Goal: Task Accomplishment & Management: Manage account settings

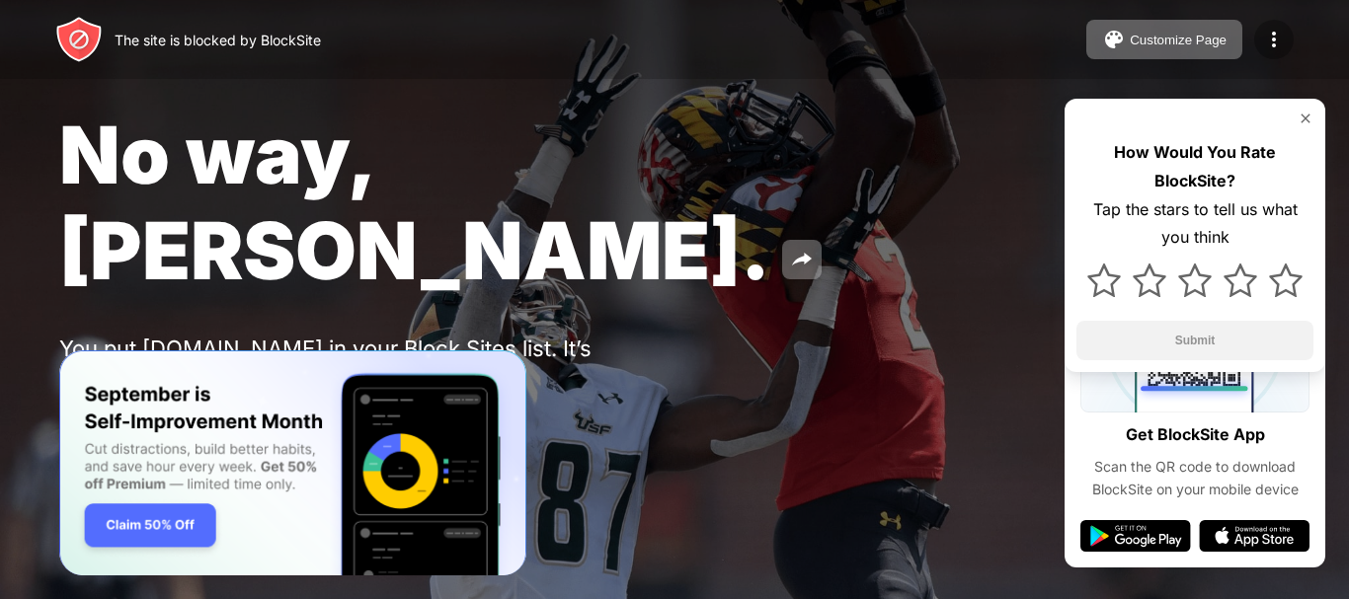
click at [1284, 36] on img at bounding box center [1274, 40] width 24 height 24
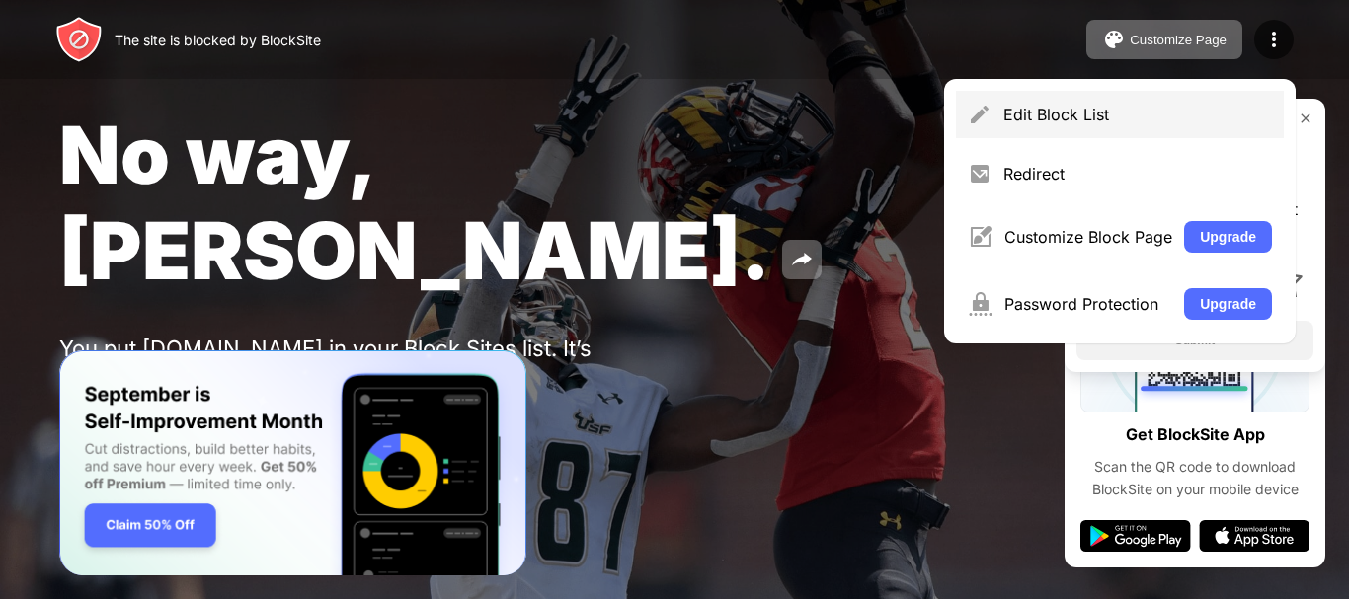
click at [1140, 132] on div "Edit Block List" at bounding box center [1120, 114] width 328 height 47
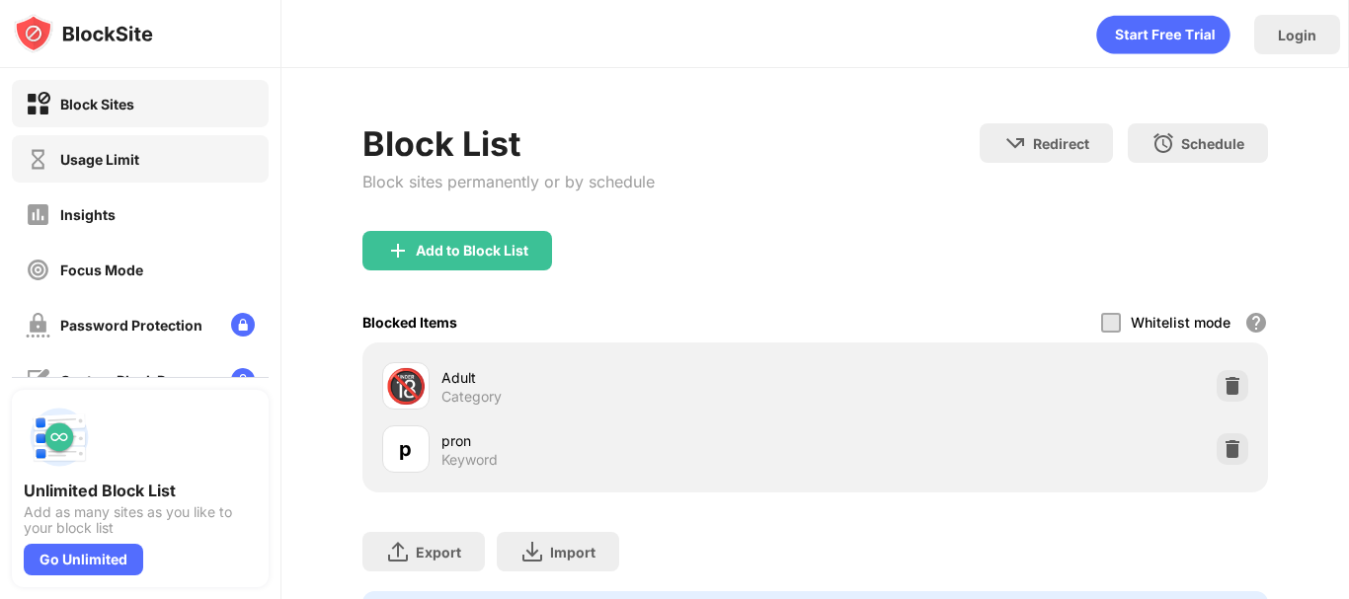
click at [150, 169] on div "Usage Limit" at bounding box center [140, 158] width 257 height 47
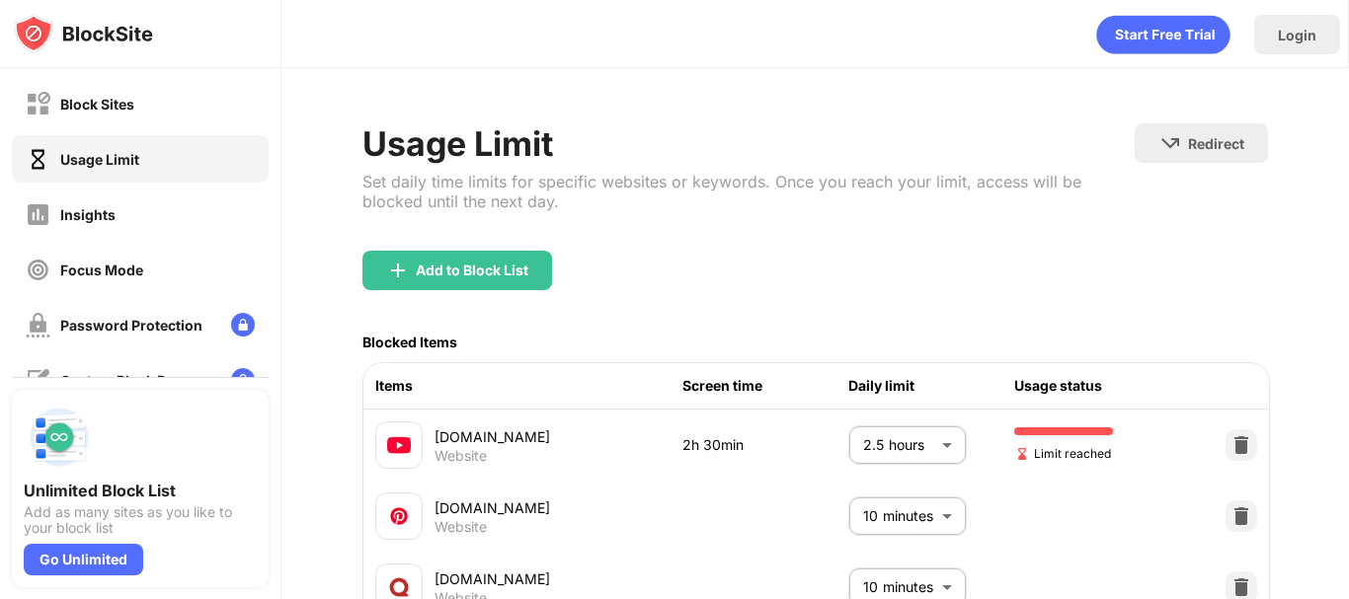
click at [892, 451] on body "Block Sites Usage Limit Insights Focus Mode Password Protection Custom Block Pa…" at bounding box center [674, 299] width 1349 height 599
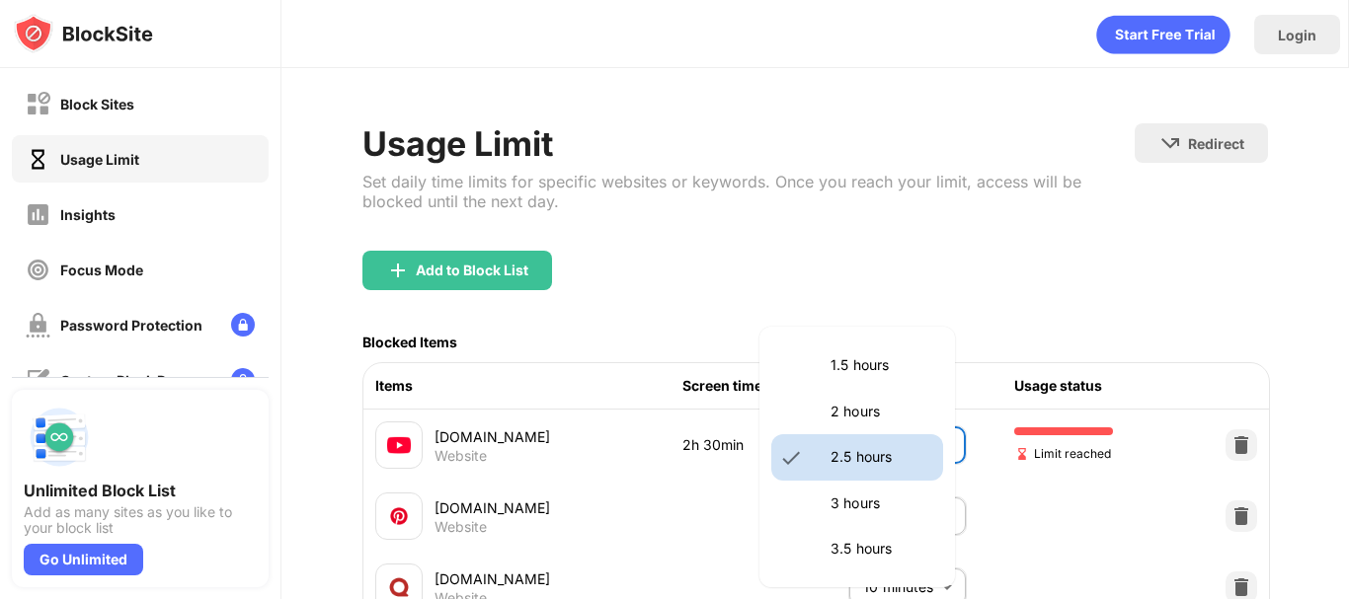
scroll to position [501, 0]
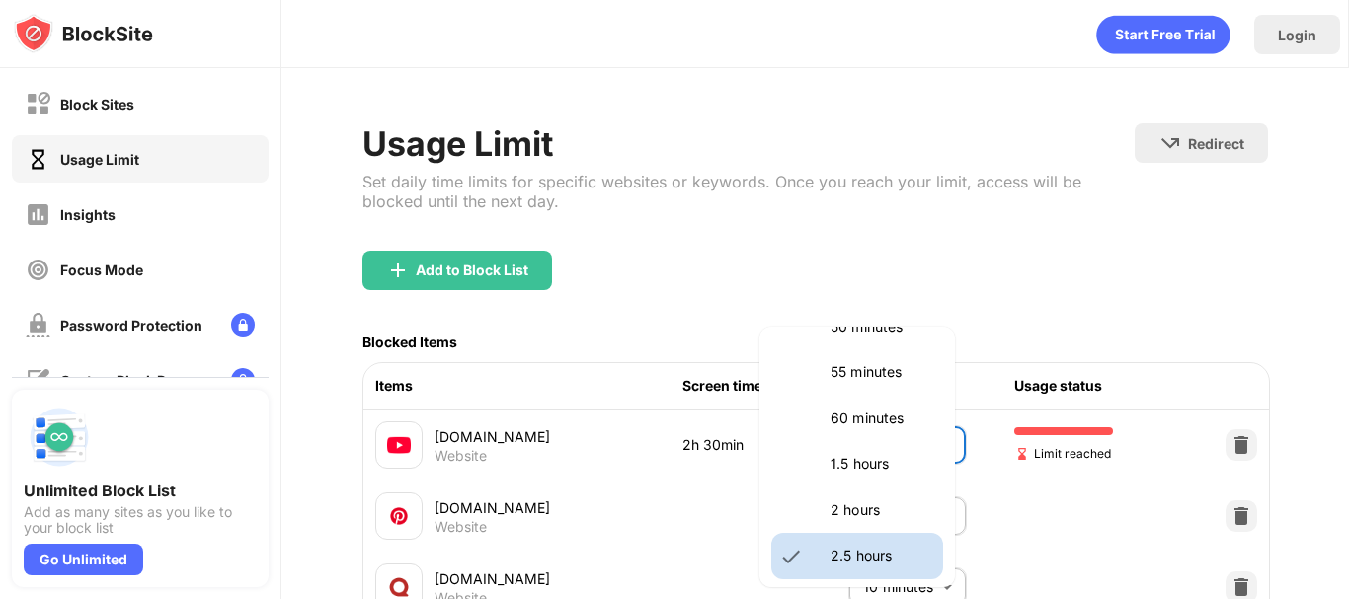
click at [866, 473] on p "1.5 hours" at bounding box center [880, 464] width 101 height 22
type input "**"
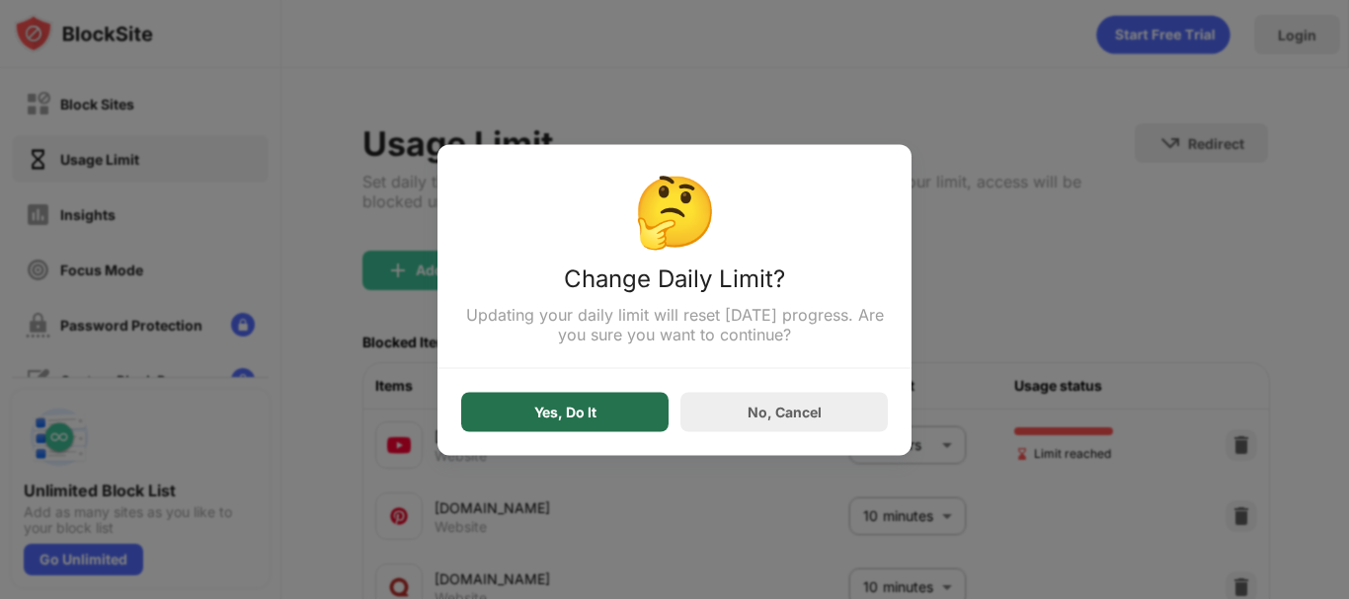
click at [579, 408] on div "Yes, Do It" at bounding box center [565, 412] width 62 height 16
